Goal: Use online tool/utility

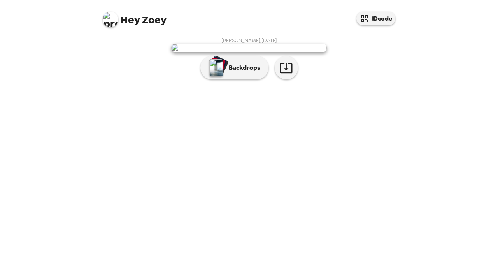
scroll to position [22, 0]
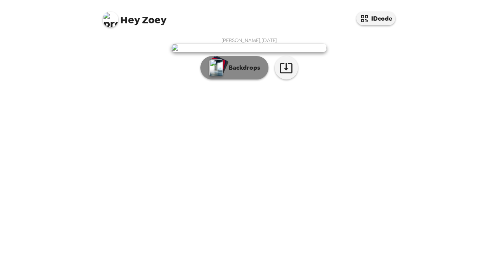
click at [246, 72] on p "Backdrops" at bounding box center [242, 67] width 35 height 9
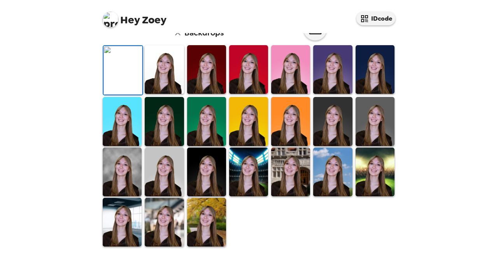
scroll to position [206, 0]
click at [119, 182] on img at bounding box center [122, 171] width 39 height 49
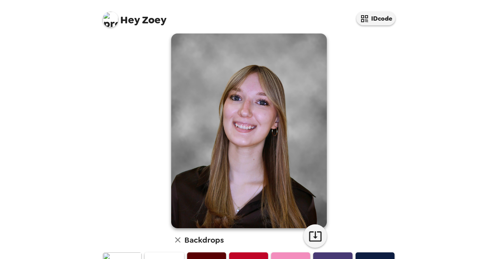
scroll to position [7, 0]
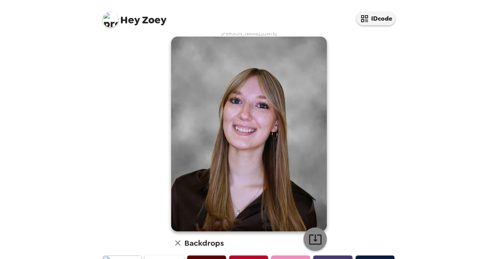
click at [308, 233] on icon "button" at bounding box center [315, 239] width 14 height 14
